Goal: Task Accomplishment & Management: Use online tool/utility

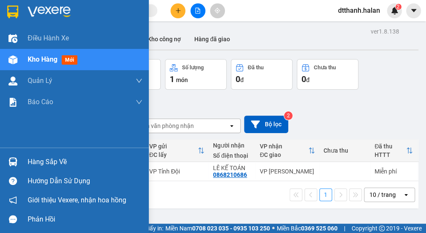
click at [56, 161] on div "Hàng sắp về" at bounding box center [85, 161] width 115 height 13
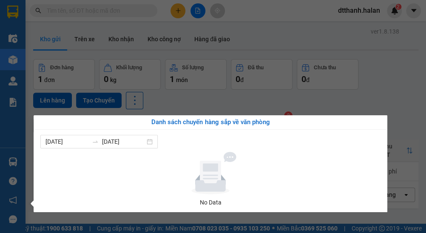
click at [408, 68] on section "Kết quả tìm kiếm ( 0 ) Bộ lọc No Data dtthanh.halan 2 Điều hành xe Kho hàng mới…" at bounding box center [213, 116] width 426 height 233
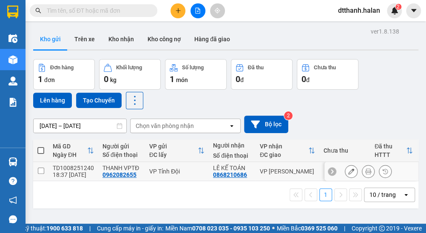
click at [42, 170] on input "checkbox" at bounding box center [41, 170] width 6 height 6
checkbox input "true"
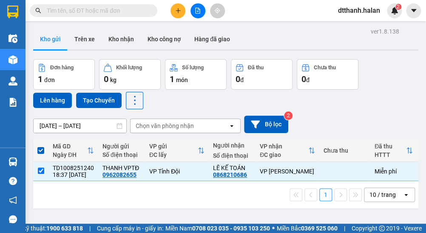
drag, startPoint x: 385, startPoint y: 119, endPoint x: 439, endPoint y: 103, distance: 55.7
click at [425, 103] on html "Kết quả tìm kiếm ( 0 ) Bộ lọc No Data dtthanh.halan 2 Điều hành xe Kho hàng mới…" at bounding box center [213, 116] width 426 height 233
click at [412, 12] on icon "caret-down" at bounding box center [414, 11] width 8 height 8
click at [387, 96] on div "Đơn hàng 1 đơn Khối lượng 0 kg Số lượng 1 món Đã thu 0 đ Chưa thu 0 đ Lên hàng …" at bounding box center [225, 84] width 385 height 50
drag, startPoint x: 392, startPoint y: 69, endPoint x: 418, endPoint y: 67, distance: 26.4
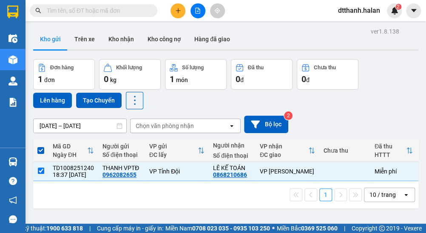
click at [418, 67] on main "ver 1.8.138 Kho gửi Trên xe Kho nhận Kho công nợ Hàng đã giao Đơn hàng 1 đơn Kh…" at bounding box center [213, 111] width 426 height 223
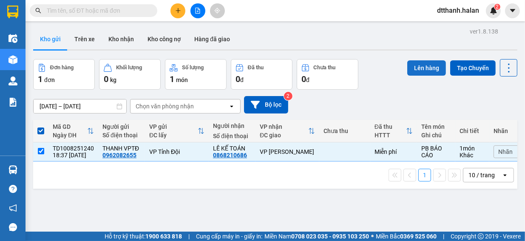
click at [425, 68] on button "Lên hàng" at bounding box center [426, 67] width 39 height 15
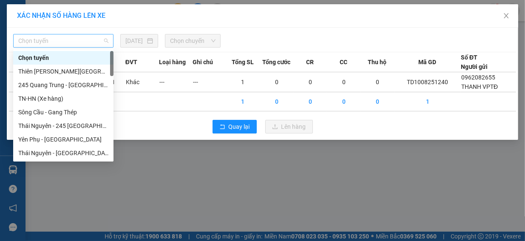
click at [105, 40] on span "Chọn tuyến" at bounding box center [63, 40] width 90 height 13
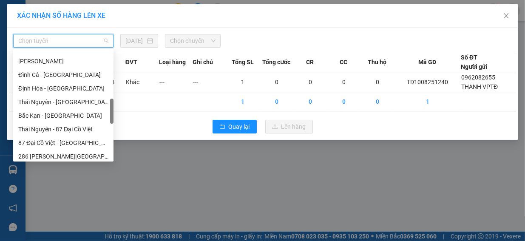
scroll to position [212, 0]
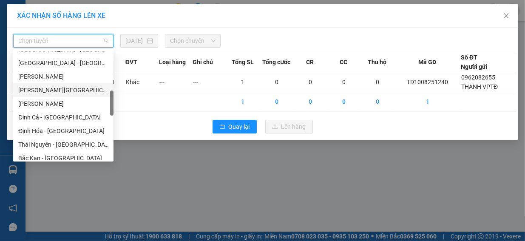
click at [73, 90] on div "Tuyên Quang - Thái Nguyên" at bounding box center [63, 89] width 90 height 9
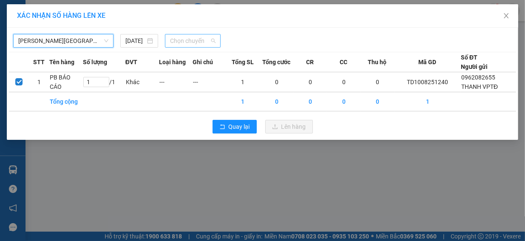
click at [206, 44] on span "Chọn chuyến" at bounding box center [192, 40] width 45 height 13
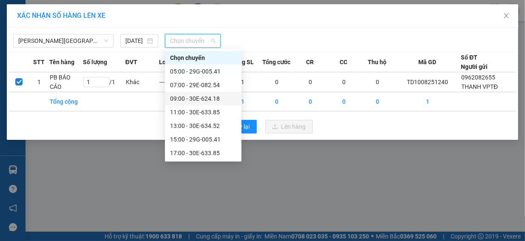
click at [206, 98] on div "09:00 - 30E-624.18" at bounding box center [203, 98] width 66 height 9
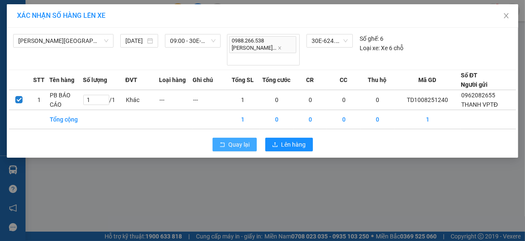
click at [239, 140] on span "Quay lại" at bounding box center [239, 144] width 21 height 9
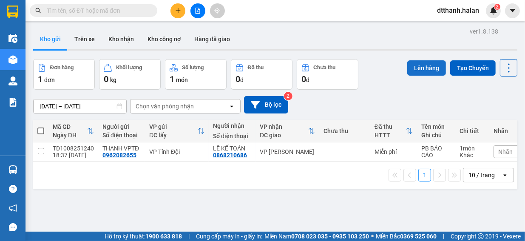
click at [416, 68] on button "Lên hàng" at bounding box center [426, 67] width 39 height 15
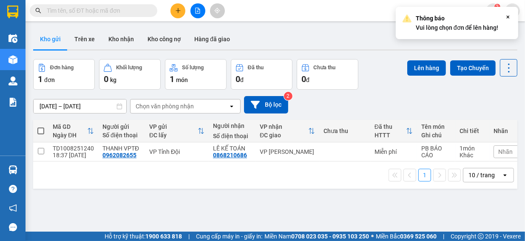
click at [425, 15] on icon "Close" at bounding box center [507, 17] width 7 height 7
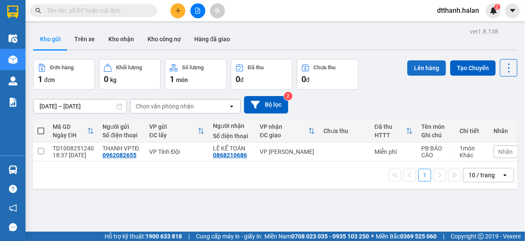
click at [424, 66] on button "Lên hàng" at bounding box center [426, 67] width 39 height 15
click at [42, 151] on input "checkbox" at bounding box center [41, 151] width 6 height 6
checkbox input "true"
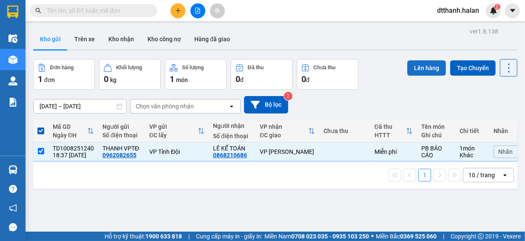
click at [424, 69] on button "Lên hàng" at bounding box center [426, 67] width 39 height 15
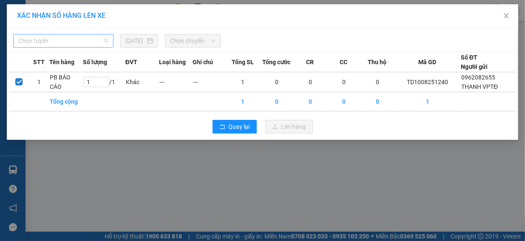
click at [104, 44] on span "Chọn tuyến" at bounding box center [63, 40] width 90 height 13
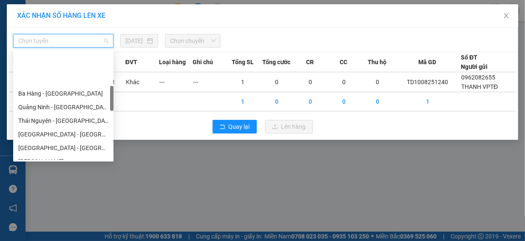
scroll to position [170, 0]
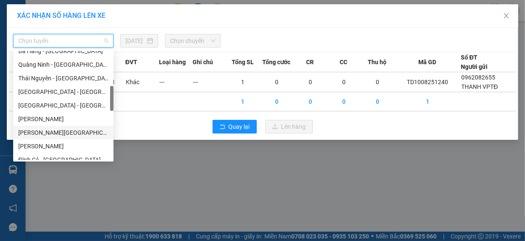
click at [46, 135] on div "Tuyên Quang - Thái Nguyên" at bounding box center [63, 132] width 90 height 9
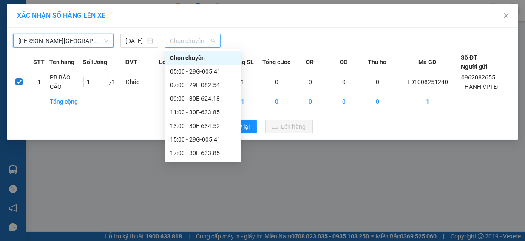
click at [190, 42] on span "Chọn chuyến" at bounding box center [192, 40] width 45 height 13
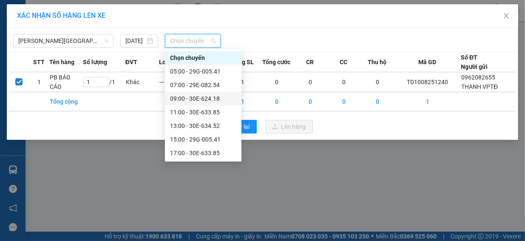
click at [195, 98] on div "09:00 - 30E-624.18" at bounding box center [203, 98] width 66 height 9
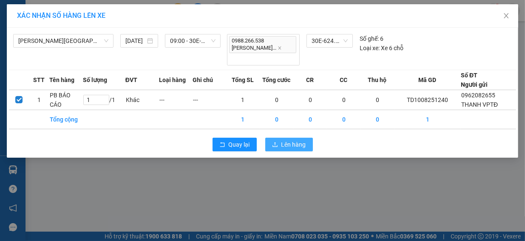
click at [291, 140] on span "Lên hàng" at bounding box center [293, 144] width 25 height 9
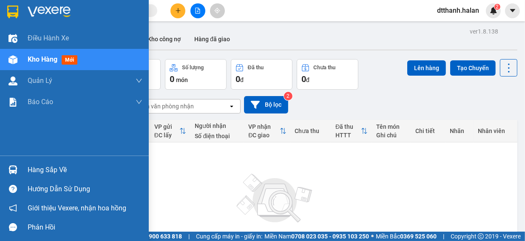
click at [49, 169] on div "Hàng sắp về" at bounding box center [85, 170] width 115 height 13
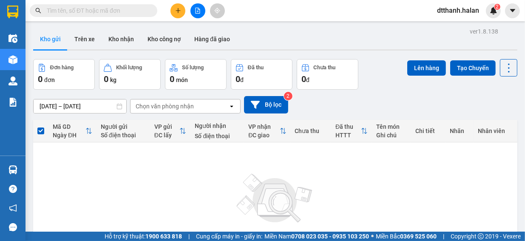
click at [425, 167] on section "Kết quả tìm kiếm ( 0 ) Bộ lọc No Data dtthanh.halan 2 Điều hành xe Kho hàng mới…" at bounding box center [262, 120] width 525 height 241
click at [130, 39] on button "Kho nhận" at bounding box center [121, 39] width 39 height 20
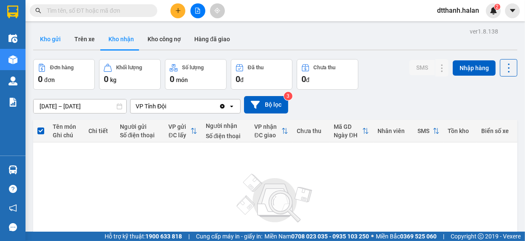
click at [47, 40] on button "Kho gửi" at bounding box center [50, 39] width 34 height 20
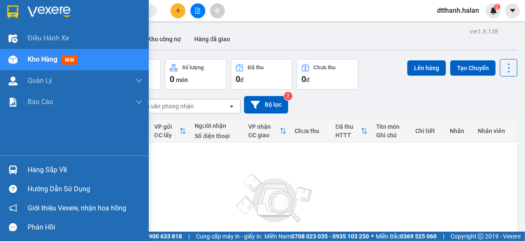
click at [83, 60] on div "Kho hàng mới" at bounding box center [85, 59] width 115 height 21
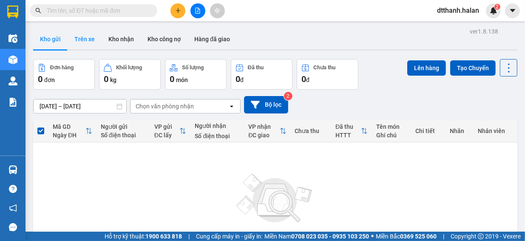
click at [85, 36] on button "Trên xe" at bounding box center [85, 39] width 34 height 20
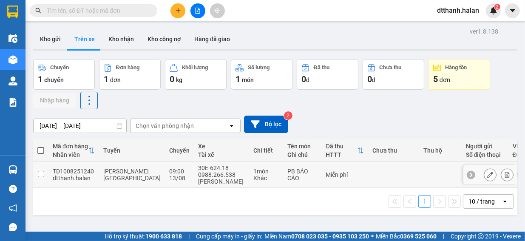
click at [39, 175] on input "checkbox" at bounding box center [41, 174] width 6 height 6
checkbox input "true"
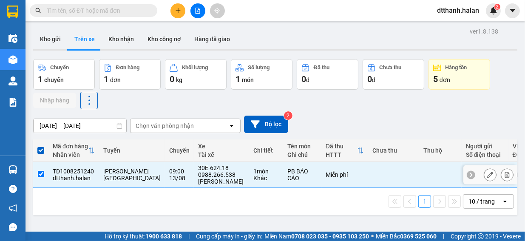
click at [425, 176] on icon at bounding box center [471, 175] width 6 height 6
click at [425, 11] on icon "caret-down" at bounding box center [513, 11] width 8 height 8
click at [425, 94] on div "Chuyến 1 chuyến Đơn hàng 1 đơn Khối lượng 0 kg Số lượng 1 món Đã thu 0 đ Chưa t…" at bounding box center [275, 84] width 484 height 50
drag, startPoint x: 498, startPoint y: 94, endPoint x: 318, endPoint y: 34, distance: 190.0
click at [318, 34] on div "Kho gửi Trên xe Kho nhận Kho công nợ Hàng đã giao" at bounding box center [275, 40] width 484 height 23
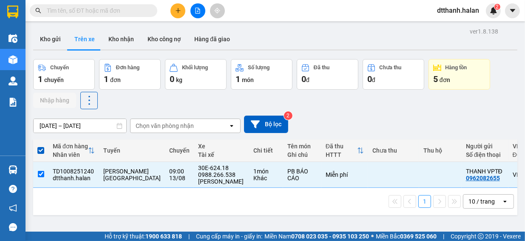
drag, startPoint x: 54, startPoint y: 39, endPoint x: 330, endPoint y: 214, distance: 326.4
click at [330, 214] on div "1 10 / trang open" at bounding box center [275, 201] width 484 height 27
click at [88, 208] on div "1 10 / trang open" at bounding box center [275, 201] width 477 height 14
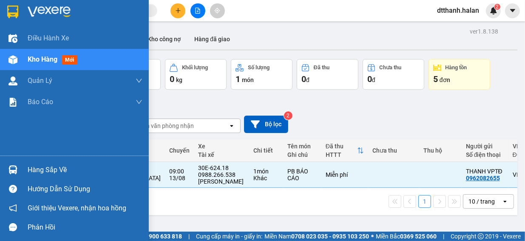
click at [82, 59] on div "Kho hàng mới" at bounding box center [85, 59] width 115 height 21
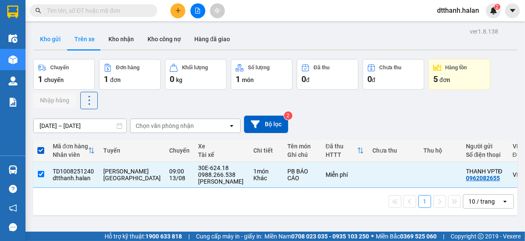
drag, startPoint x: 263, startPoint y: 213, endPoint x: 54, endPoint y: 36, distance: 273.9
click at [54, 36] on button "Kho gửi" at bounding box center [50, 39] width 34 height 20
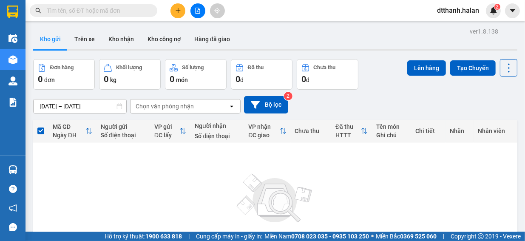
scroll to position [78, 0]
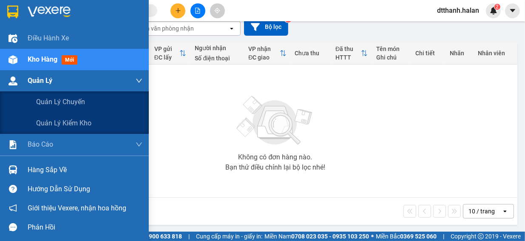
click at [54, 78] on div "Quản Lý" at bounding box center [85, 80] width 115 height 21
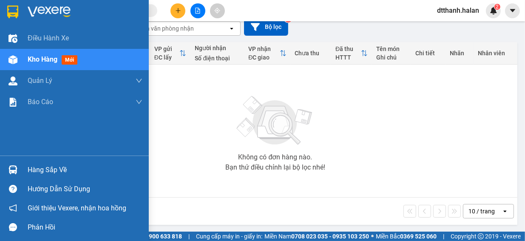
click at [48, 59] on span "Kho hàng" at bounding box center [43, 59] width 30 height 8
click at [59, 170] on div "Hàng sắp về" at bounding box center [85, 170] width 115 height 13
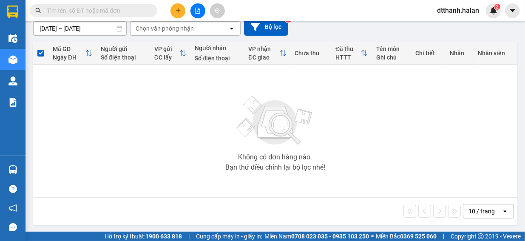
drag, startPoint x: 127, startPoint y: 82, endPoint x: 125, endPoint y: 91, distance: 9.7
click at [127, 84] on section "Kết quả tìm kiếm ( 0 ) Bộ lọc No Data dtthanh.halan 2 Điều hành xe Kho hàng mới…" at bounding box center [262, 120] width 525 height 241
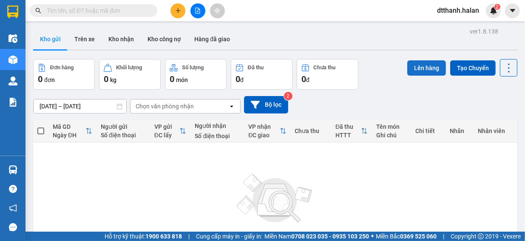
click at [421, 68] on button "Lên hàng" at bounding box center [426, 67] width 39 height 15
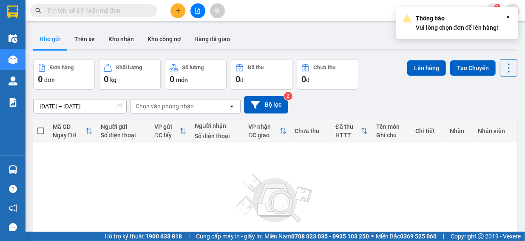
click at [505, 15] on icon "Close" at bounding box center [507, 17] width 7 height 7
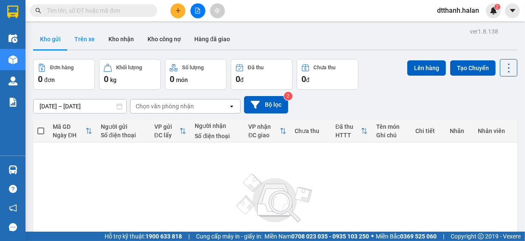
click at [88, 37] on button "Trên xe" at bounding box center [85, 39] width 34 height 20
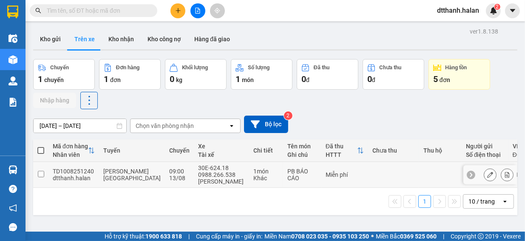
click at [41, 174] on input "checkbox" at bounding box center [41, 174] width 6 height 6
checkbox input "true"
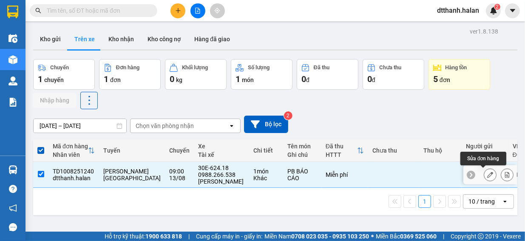
click at [487, 175] on icon at bounding box center [490, 175] width 6 height 6
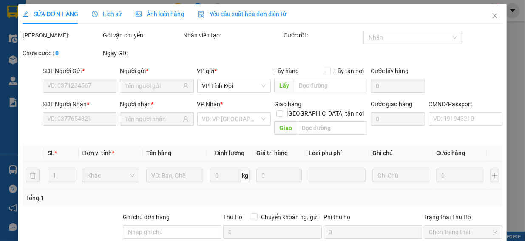
type input "0962082655"
type input "0868210686"
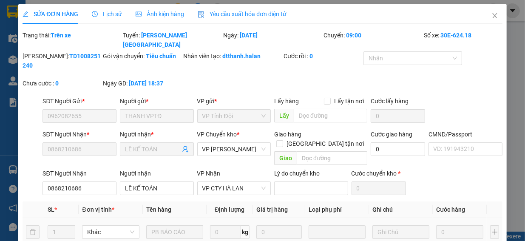
scroll to position [138, 0]
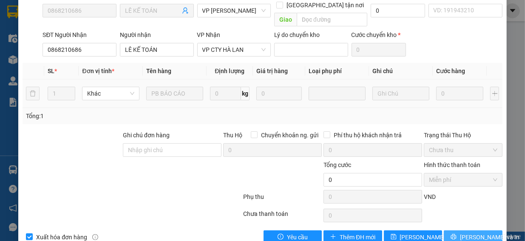
click at [470, 232] on span "Lưu và In" at bounding box center [489, 236] width 59 height 9
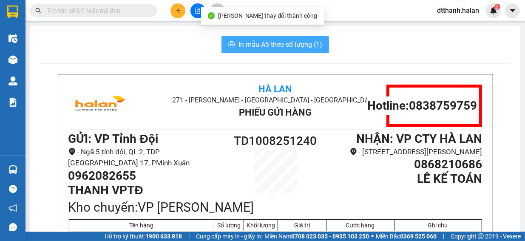
click at [282, 44] on span "In mẫu A5 theo số lượng (1)" at bounding box center [280, 44] width 84 height 11
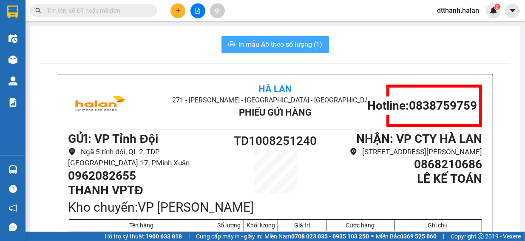
click at [258, 44] on span "In mẫu A5 theo số lượng (1)" at bounding box center [280, 44] width 84 height 11
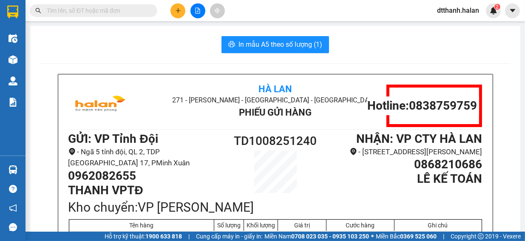
scroll to position [170, 0]
